Goal: Task Accomplishment & Management: Manage account settings

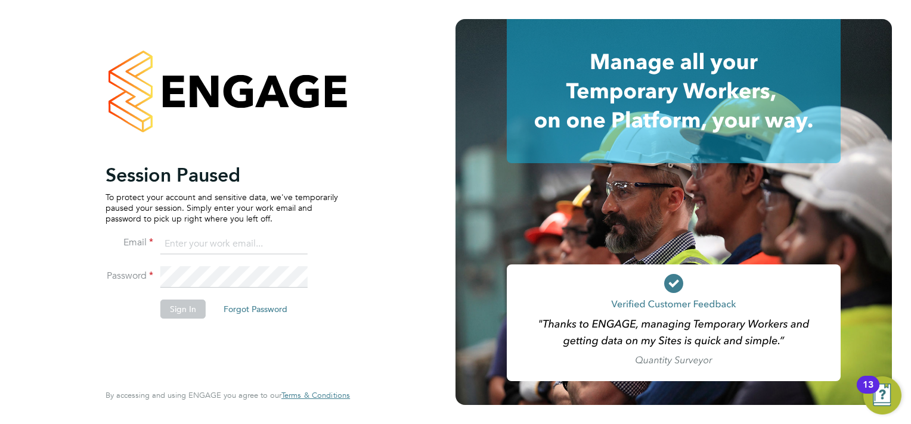
click at [229, 242] on input at bounding box center [233, 244] width 147 height 21
type input "[EMAIL_ADDRESS][DOMAIN_NAME]"
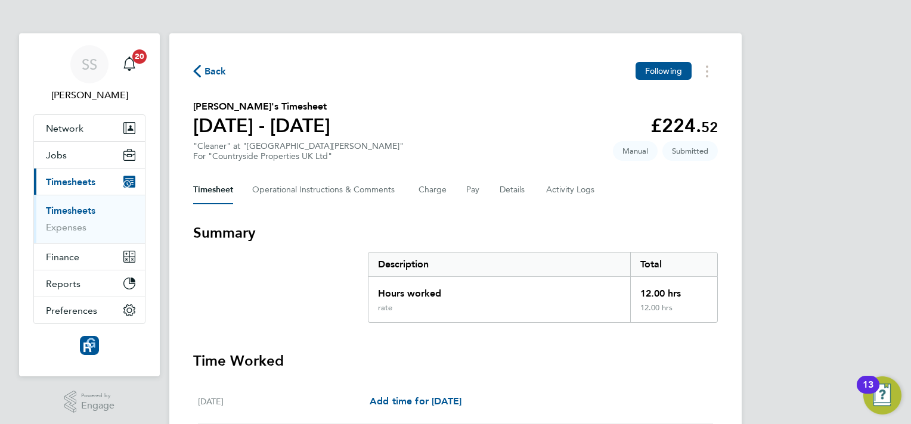
click at [213, 63] on div "Back Following" at bounding box center [455, 71] width 524 height 18
click at [203, 72] on span "Back" at bounding box center [209, 70] width 33 height 11
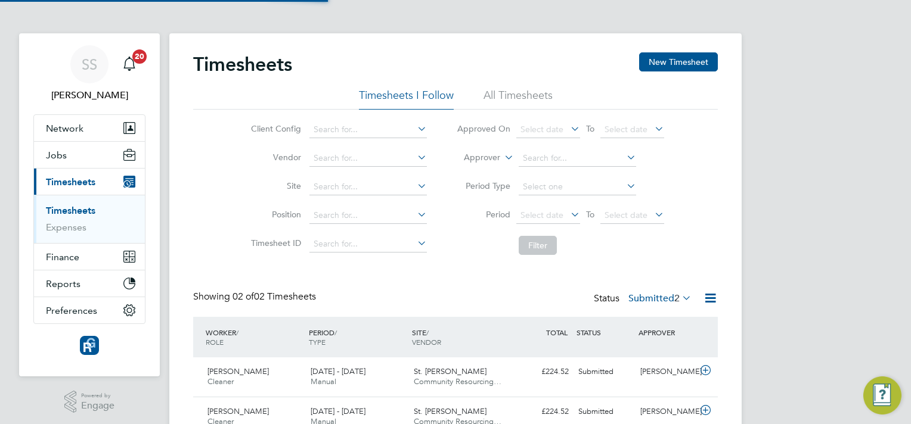
scroll to position [30, 104]
click at [455, 281] on div "Timesheets New Timesheet Timesheets I Follow All Timesheets Client Config Vendo…" at bounding box center [455, 244] width 524 height 385
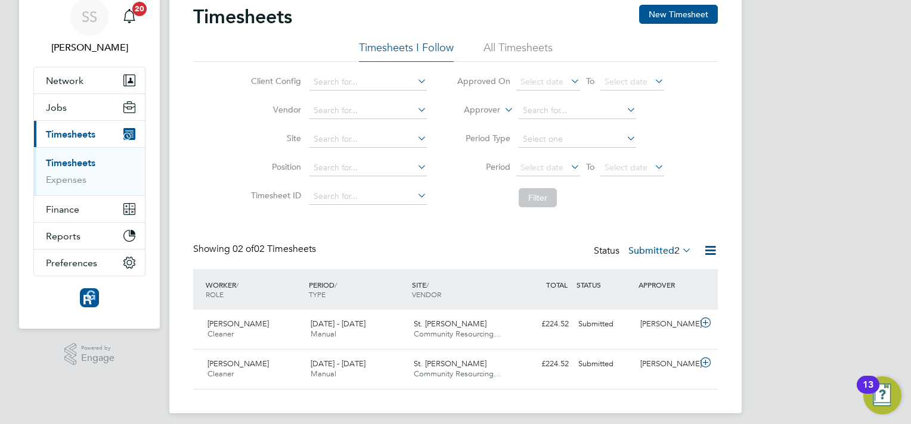
scroll to position [56, 0]
